Goal: Task Accomplishment & Management: Use online tool/utility

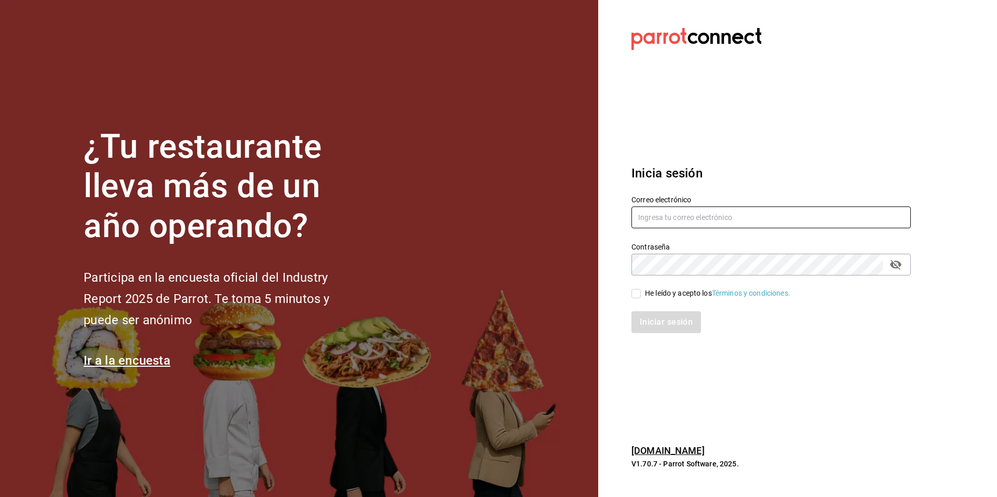
click at [721, 216] on input "text" at bounding box center [770, 218] width 279 height 22
type input "ksanchez@humanitree.edu.mx"
click at [891, 266] on icon "passwordField" at bounding box center [895, 265] width 11 height 10
click at [636, 294] on input "He leído y acepto los Términos y condiciones." at bounding box center [635, 293] width 9 height 9
checkbox input "true"
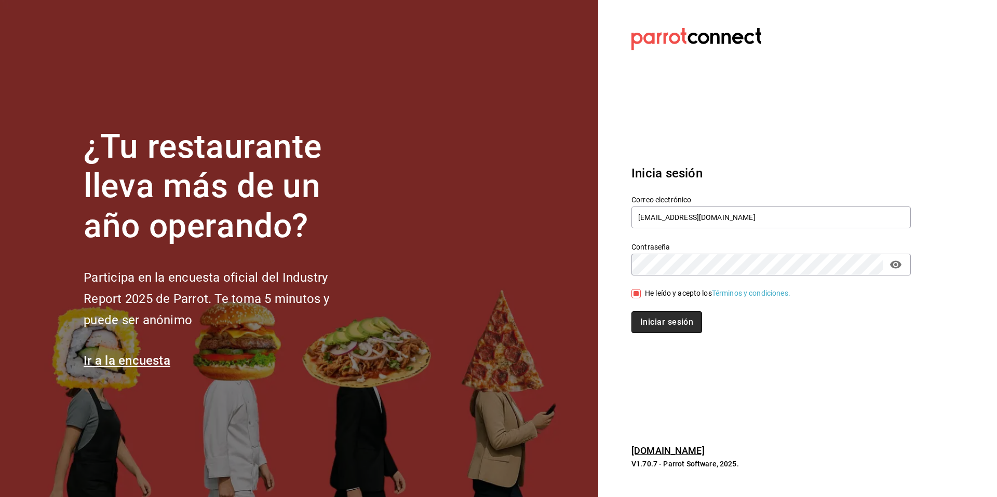
click at [671, 320] on button "Iniciar sesión" at bounding box center [666, 322] width 71 height 22
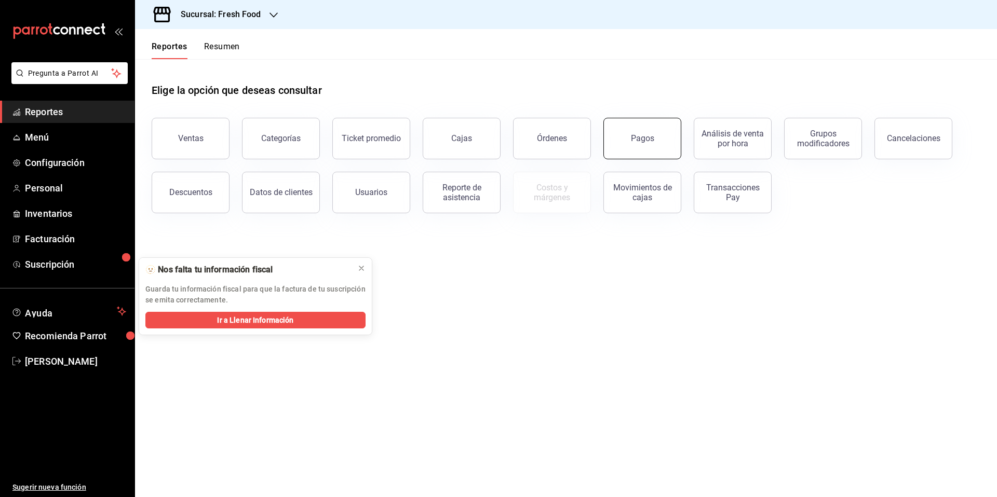
click at [621, 142] on button "Pagos" at bounding box center [642, 139] width 78 height 42
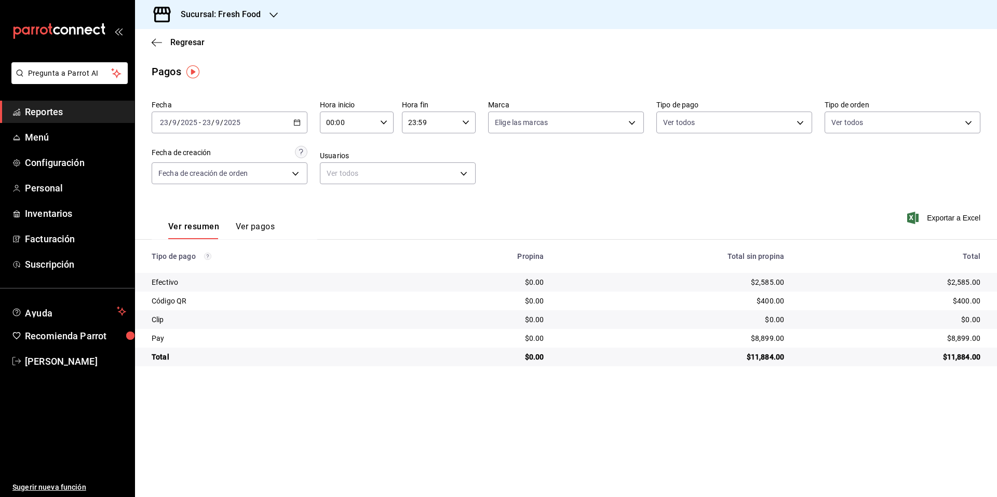
click at [243, 17] on h3 "Sucursal: Fresh Food" at bounding box center [216, 14] width 89 height 12
click at [214, 66] on span "Sweet & Coffee Corner" at bounding box center [180, 68] width 74 height 11
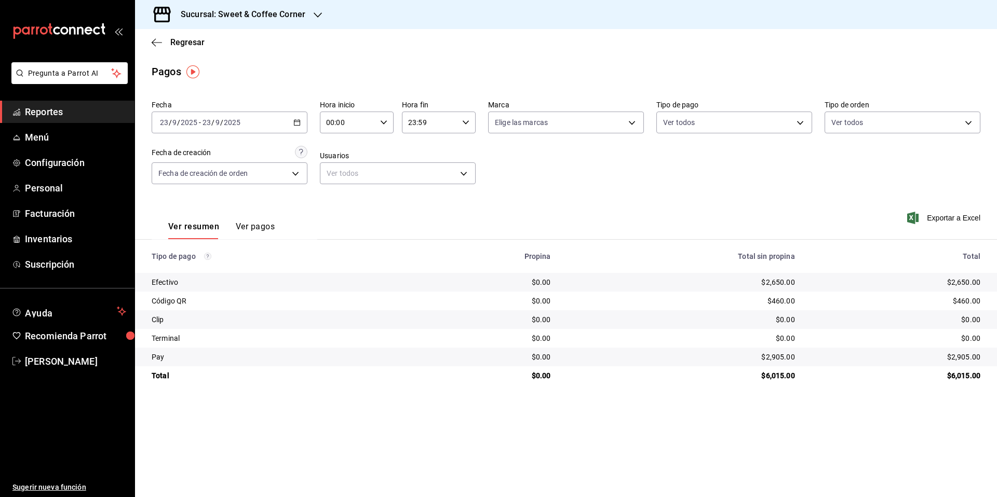
click at [308, 18] on div "Sucursal: Sweet & Coffee Corner" at bounding box center [234, 14] width 183 height 29
click at [261, 45] on div "Fresh Food" at bounding box center [212, 44] width 139 height 11
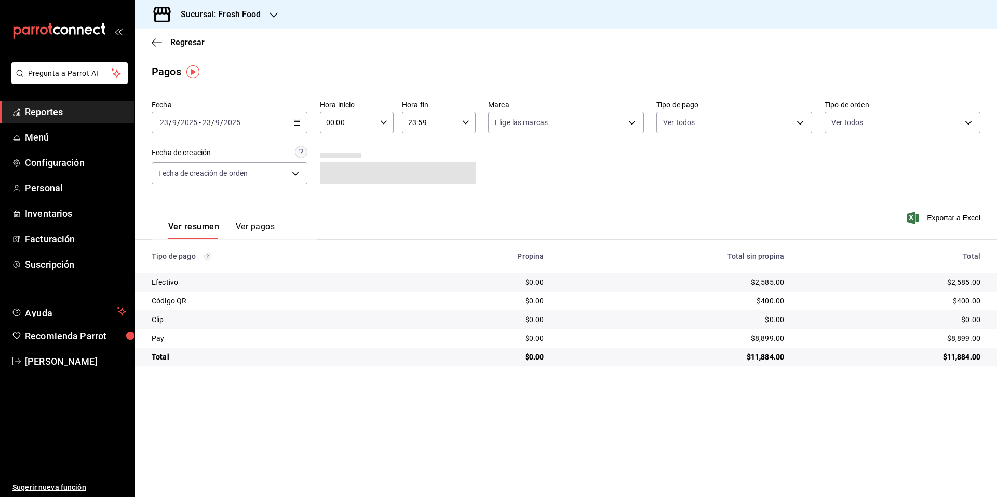
click at [248, 17] on h3 "Sucursal: Fresh Food" at bounding box center [216, 14] width 89 height 12
click at [238, 94] on div "Epic Cafe Humanitree" at bounding box center [212, 91] width 139 height 11
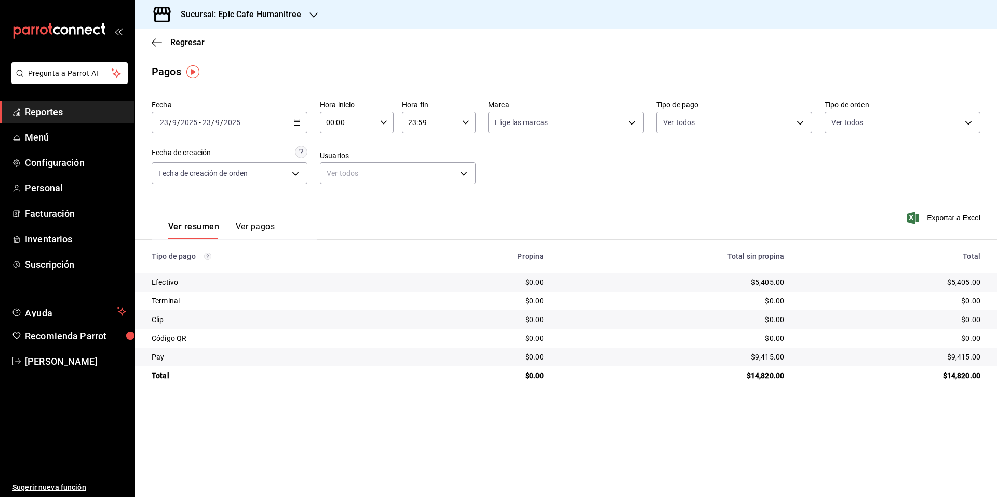
click at [264, 12] on h3 "Sucursal: Epic Cafe Humanitree" at bounding box center [236, 14] width 129 height 12
click at [225, 63] on div "Sweet & Coffee Corner" at bounding box center [212, 68] width 139 height 11
click at [268, 17] on h3 "Sucursal: Sweet & Coffee Corner" at bounding box center [238, 14] width 133 height 12
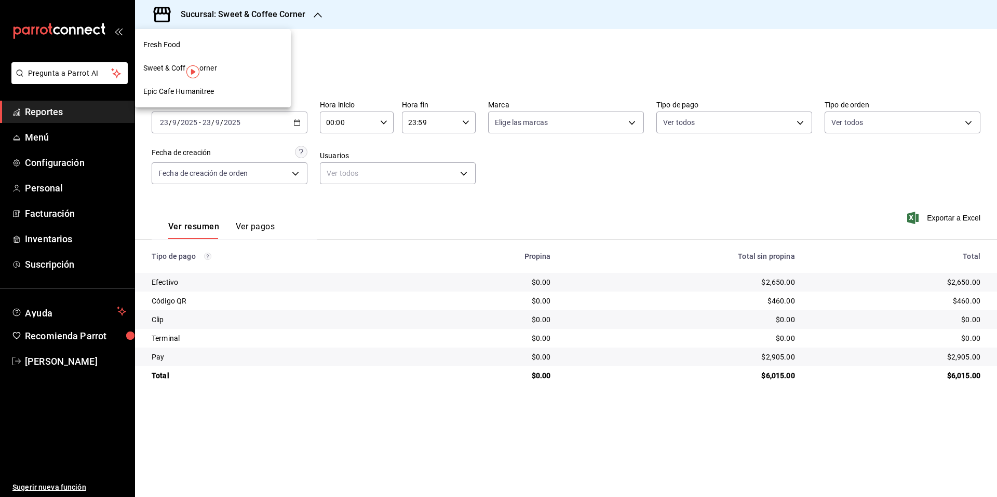
click at [226, 40] on div "Fresh Food" at bounding box center [212, 44] width 139 height 11
